Goal: Navigation & Orientation: Find specific page/section

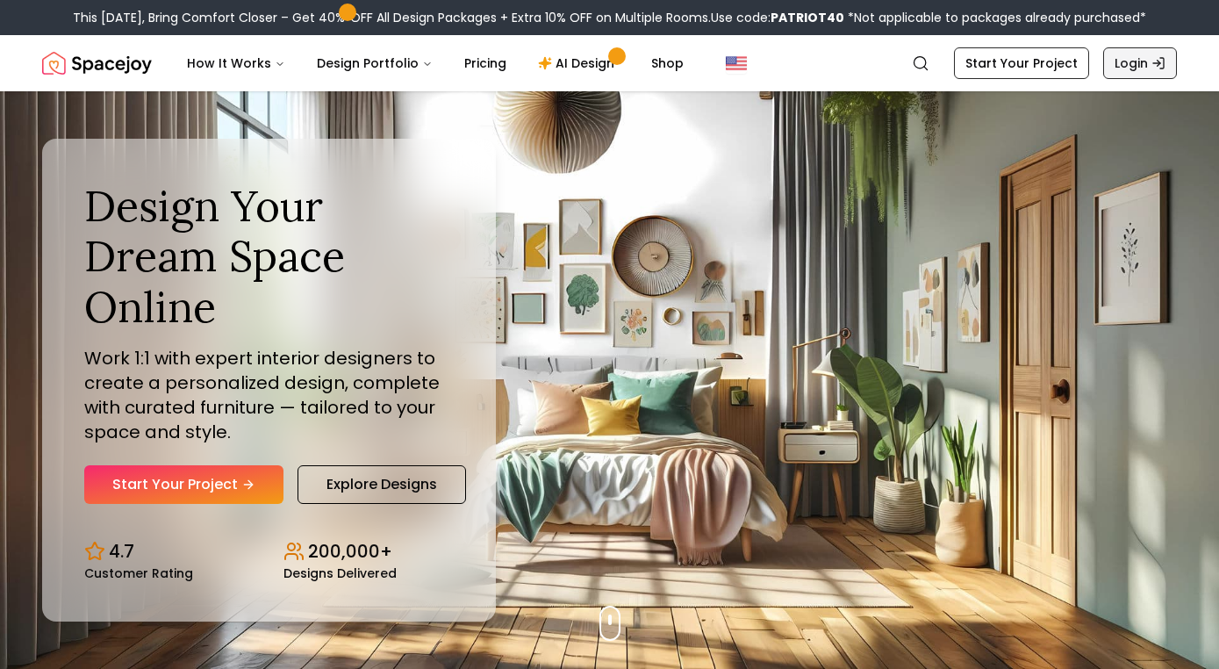
click at [1162, 64] on icon "Global" at bounding box center [1158, 63] width 14 height 14
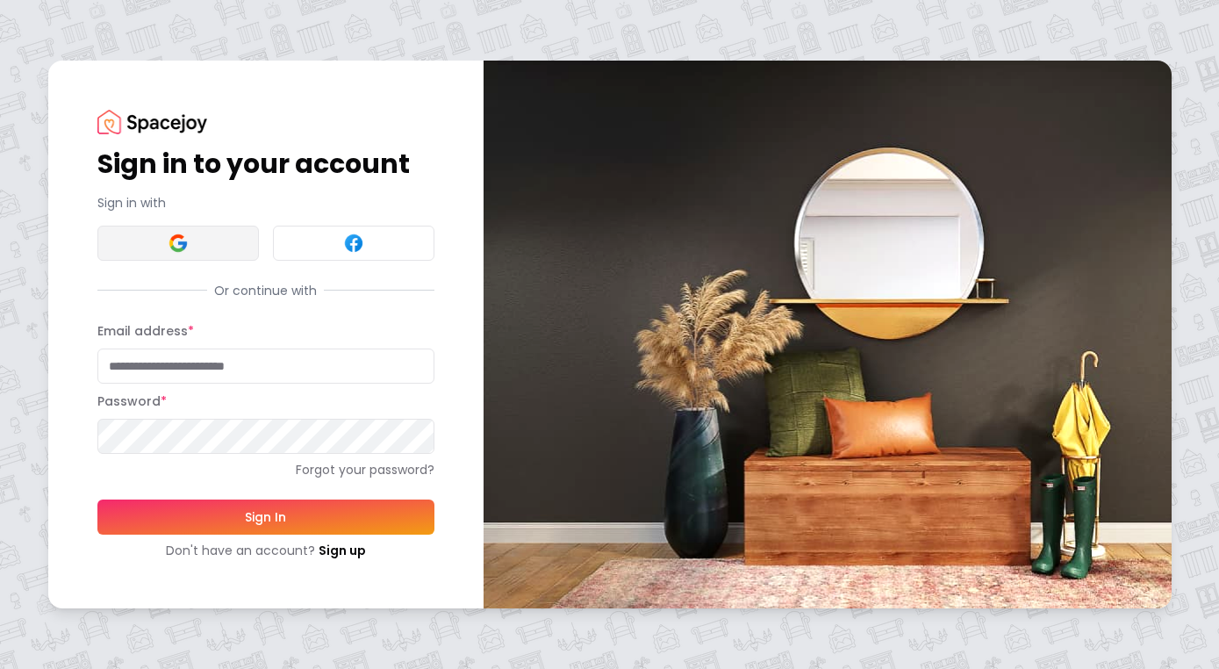
click at [205, 245] on button at bounding box center [177, 243] width 161 height 35
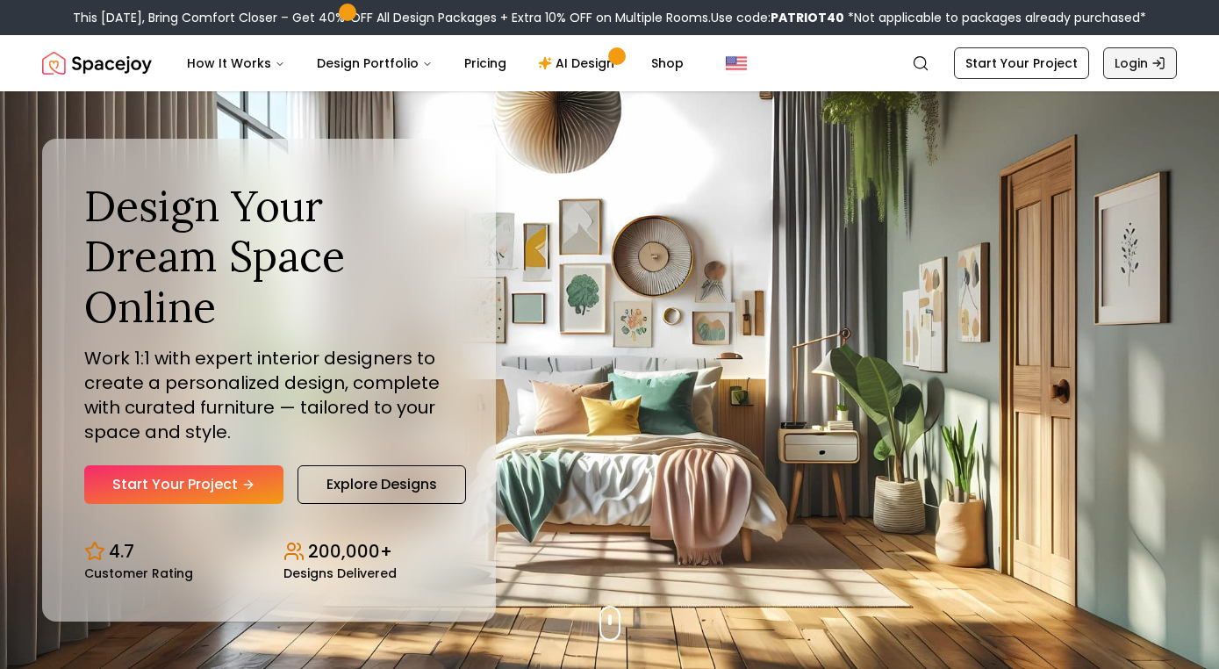
click at [1132, 66] on link "Login" at bounding box center [1140, 63] width 74 height 32
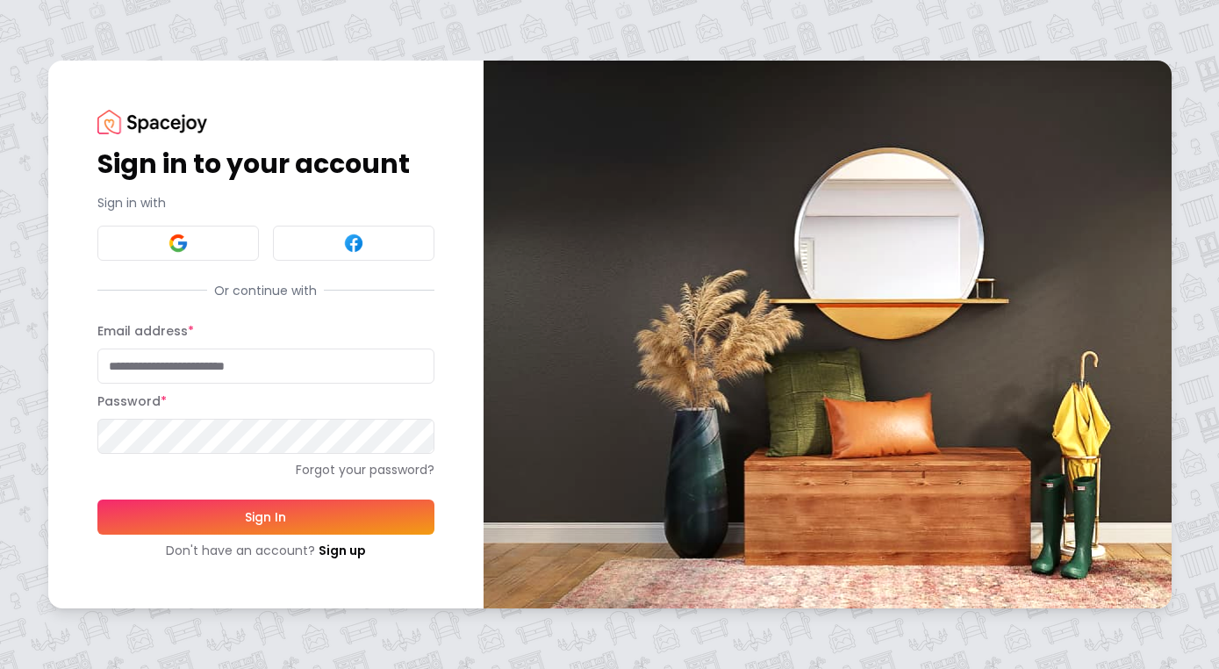
type input "**********"
click at [199, 509] on button "Sign In" at bounding box center [265, 516] width 337 height 35
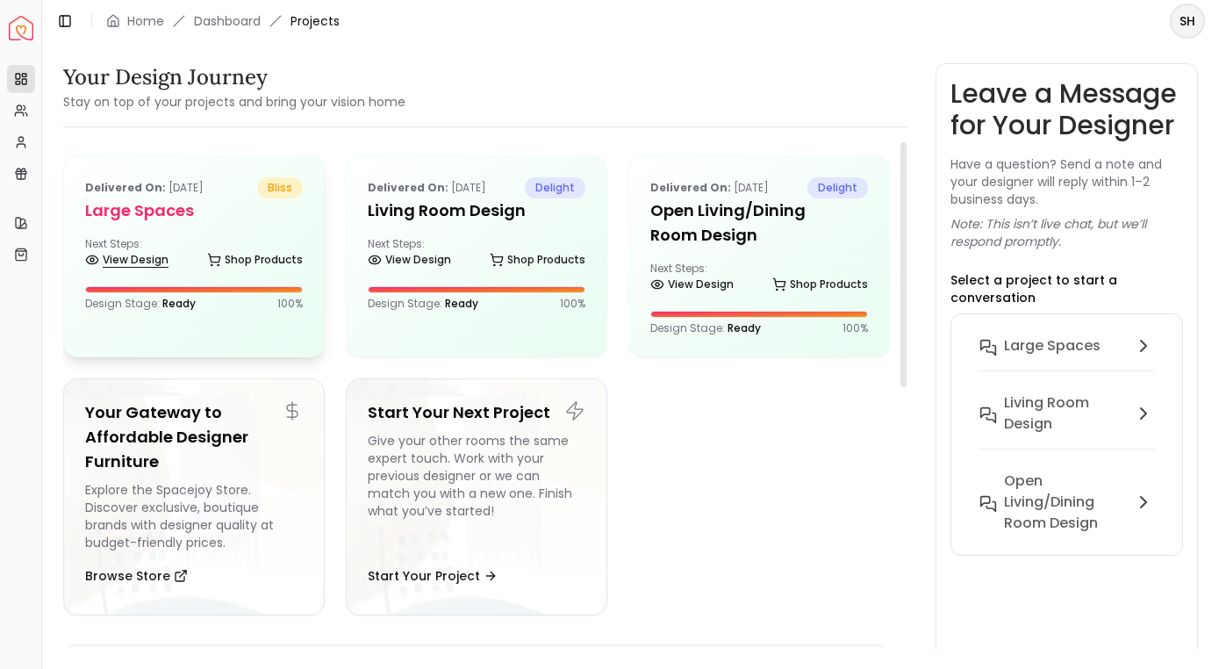
click at [157, 260] on link "View Design" at bounding box center [126, 259] width 83 height 25
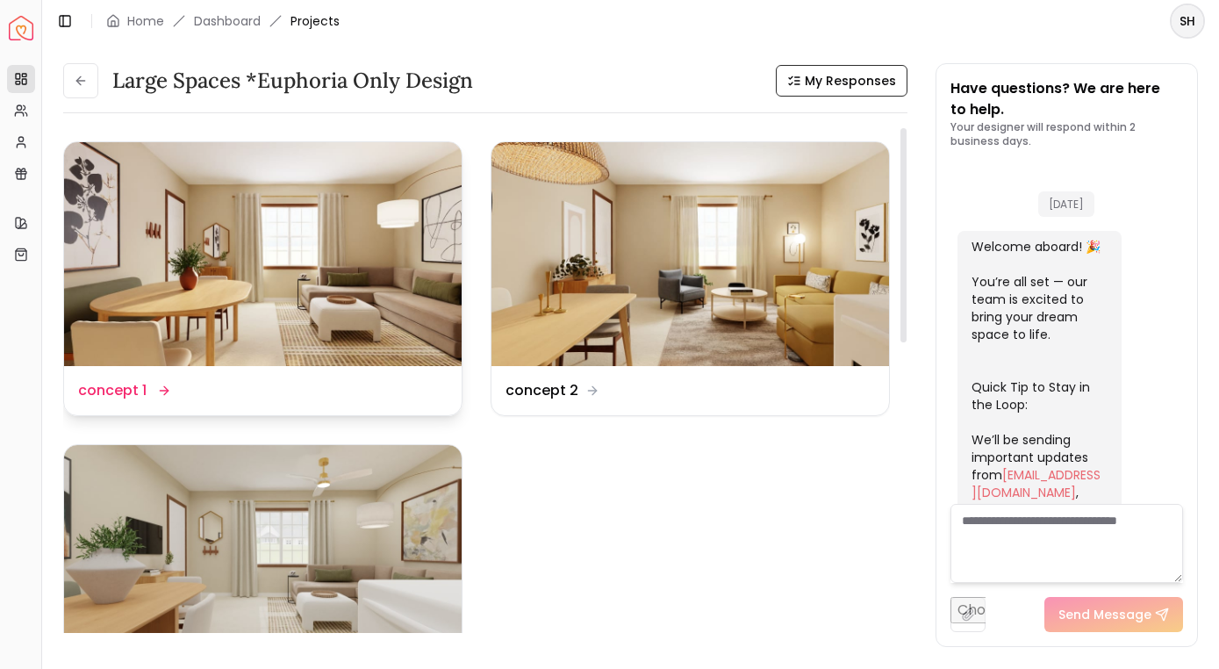
scroll to position [3674, 0]
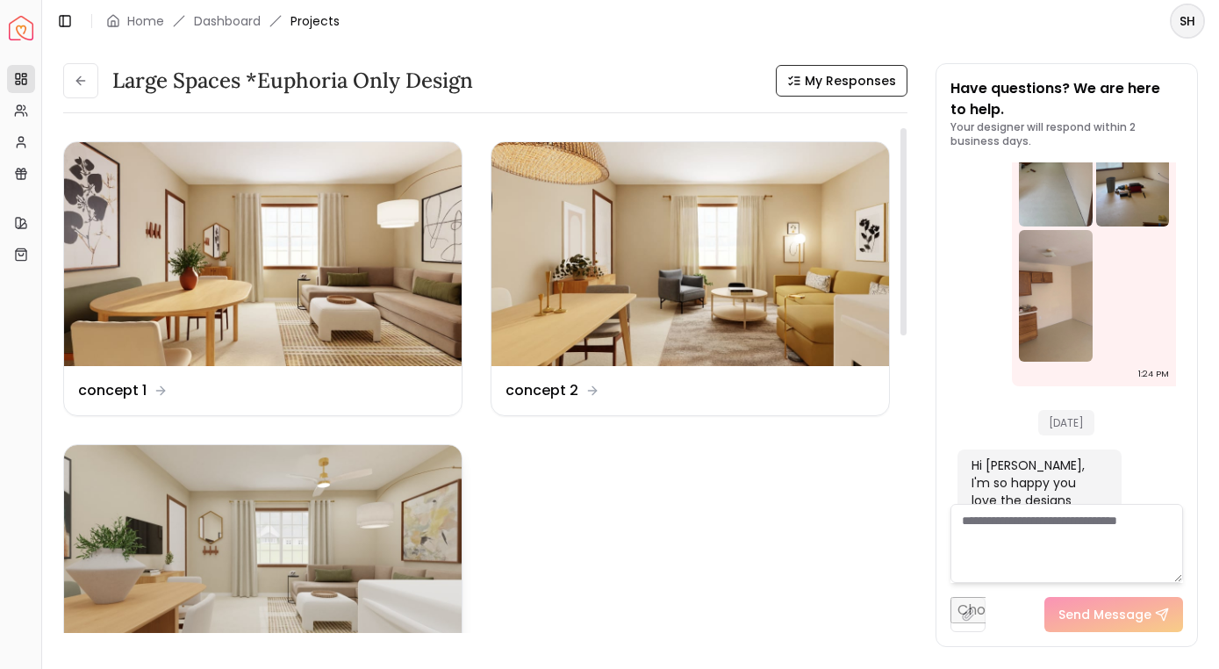
click at [211, 577] on img at bounding box center [263, 557] width 398 height 224
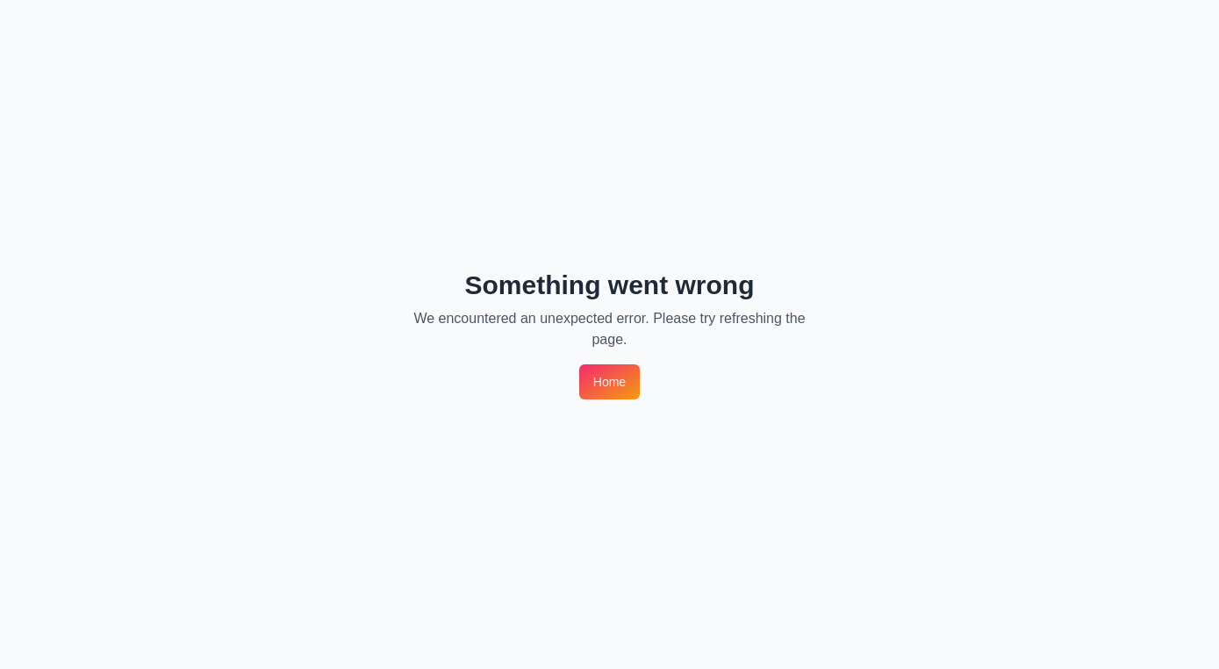
click at [620, 386] on link "Home" at bounding box center [609, 381] width 61 height 35
